Goal: Information Seeking & Learning: Understand process/instructions

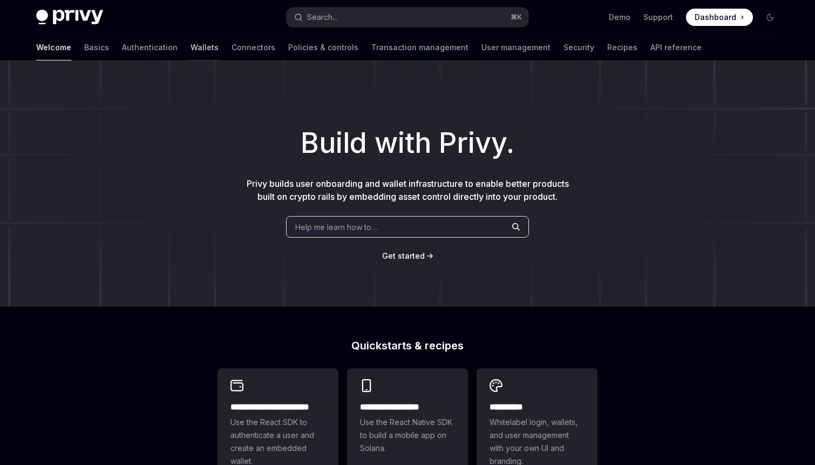
click at [191, 39] on link "Wallets" at bounding box center [205, 48] width 28 height 26
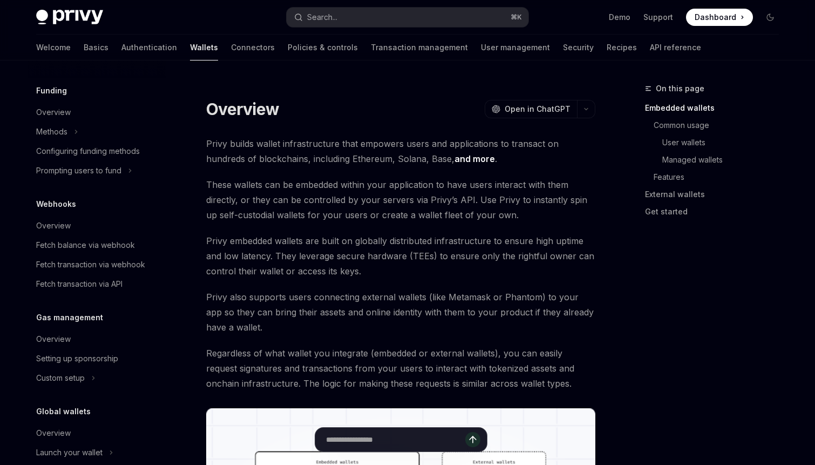
scroll to position [462, 0]
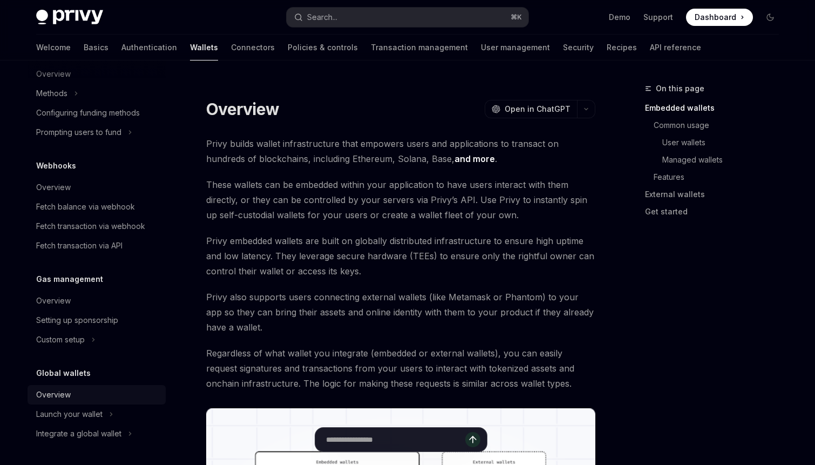
click at [84, 399] on div "Overview" at bounding box center [97, 394] width 123 height 13
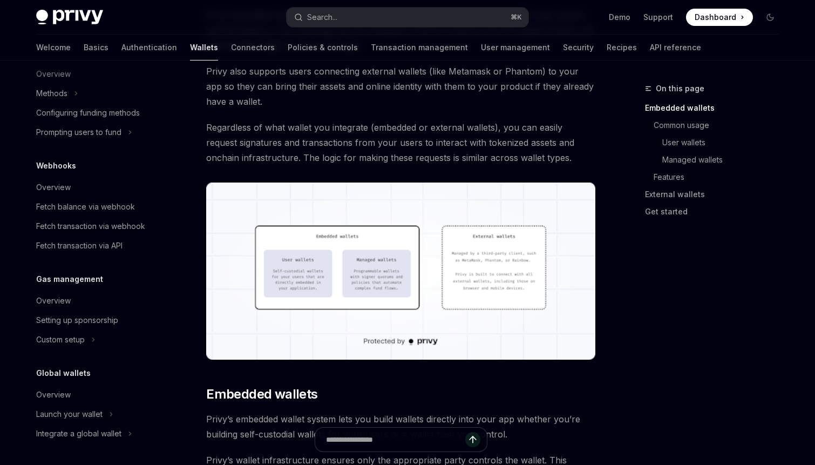
type textarea "*"
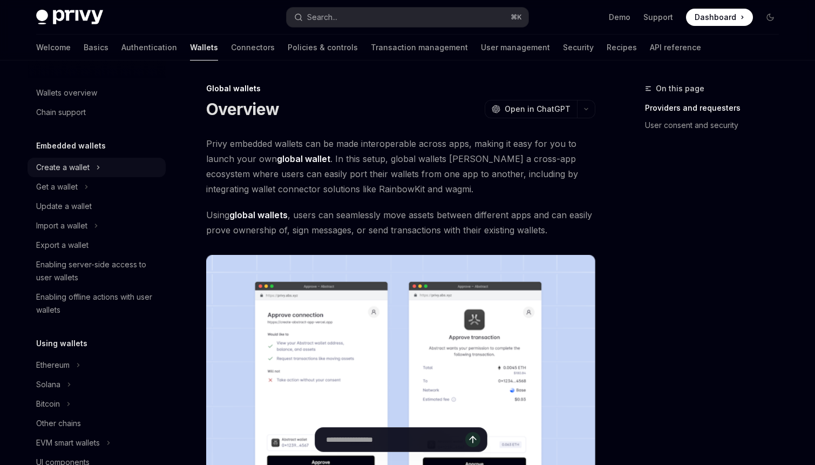
click at [94, 166] on button "Create a wallet" at bounding box center [97, 167] width 138 height 19
type textarea "*"
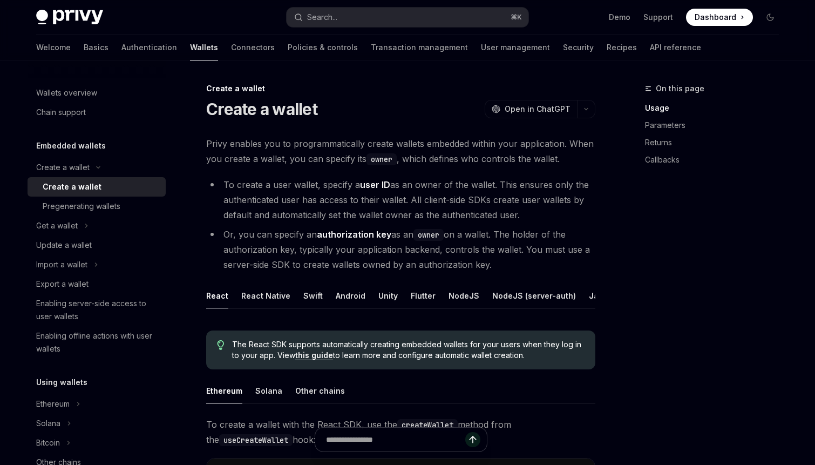
click at [446, 221] on li "To create a user wallet, specify a user ID as an owner of the wallet. This ensu…" at bounding box center [400, 199] width 389 height 45
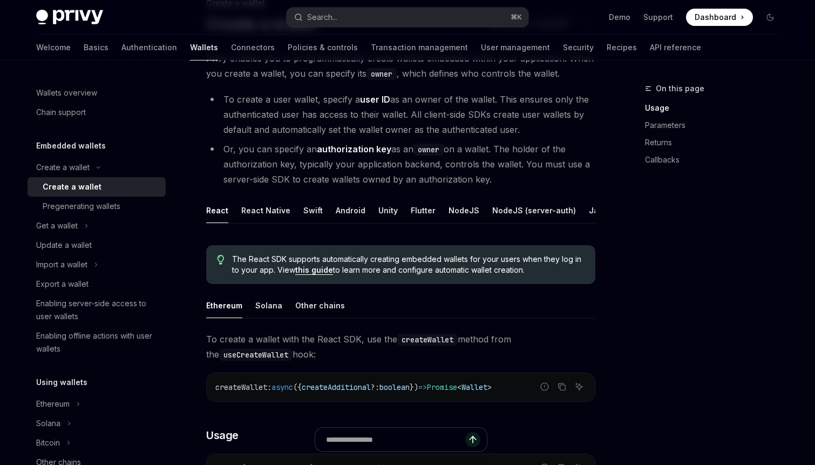
scroll to position [156, 0]
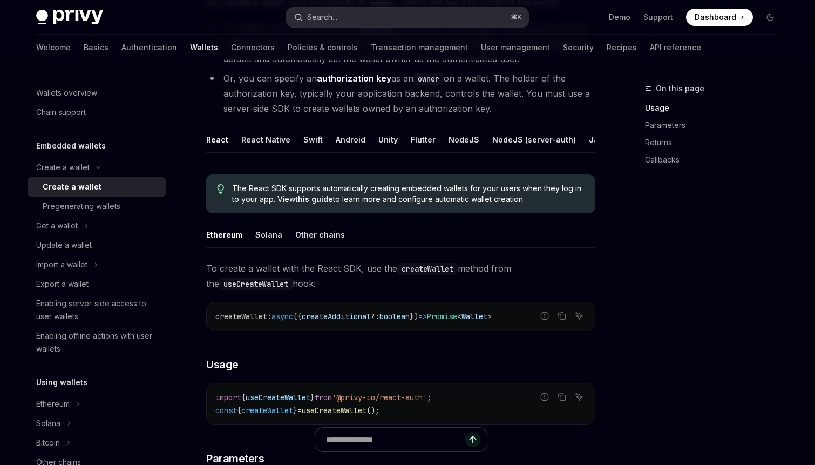
click at [358, 15] on button "Search... ⌘ K" at bounding box center [408, 17] width 242 height 19
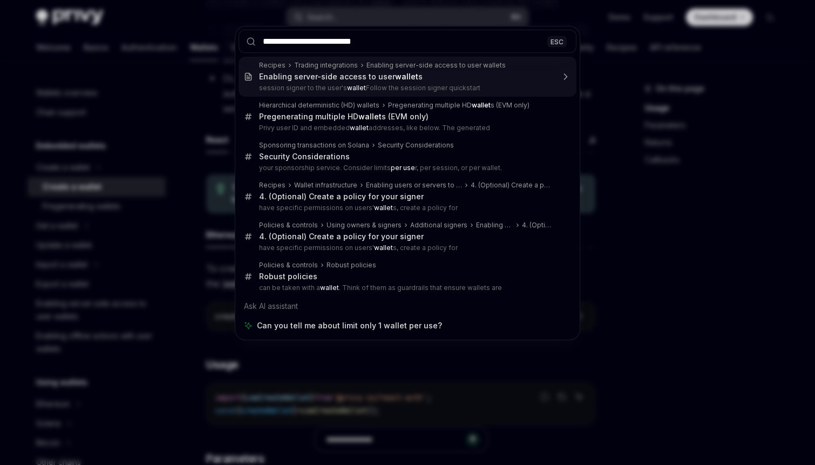
type input "**********"
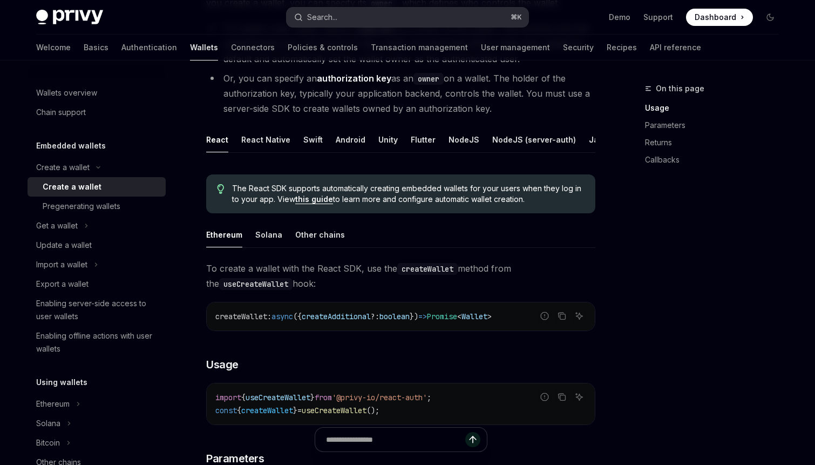
type textarea "*"
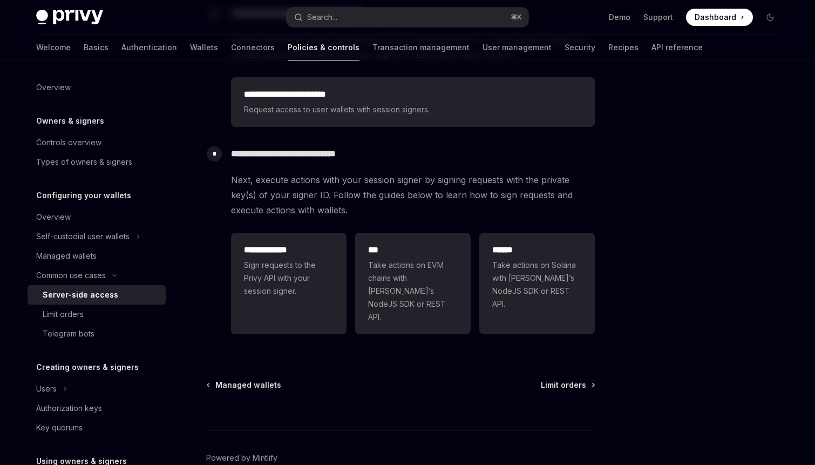
scroll to position [349, 0]
